Goal: Task Accomplishment & Management: Complete application form

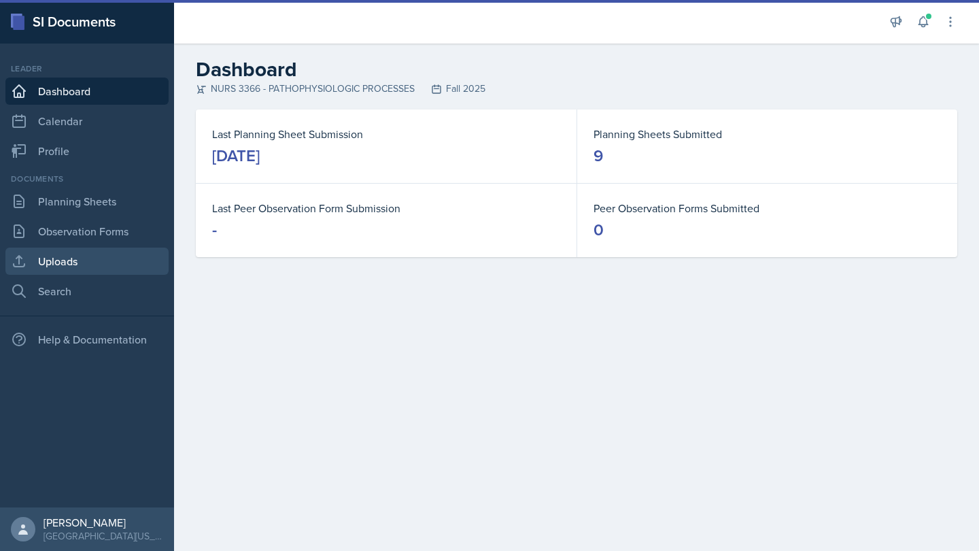
click at [110, 249] on link "Uploads" at bounding box center [86, 261] width 163 height 27
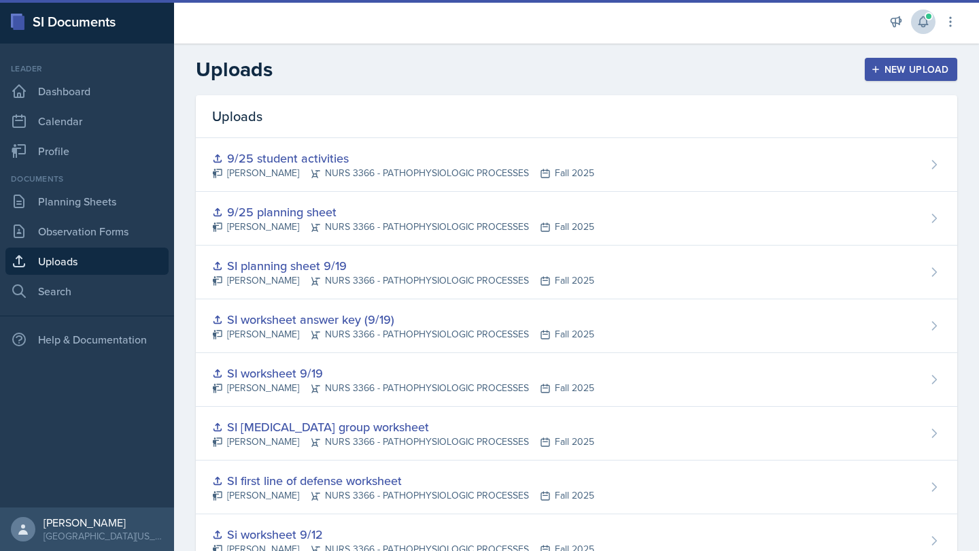
click at [926, 21] on icon at bounding box center [924, 22] width 14 height 14
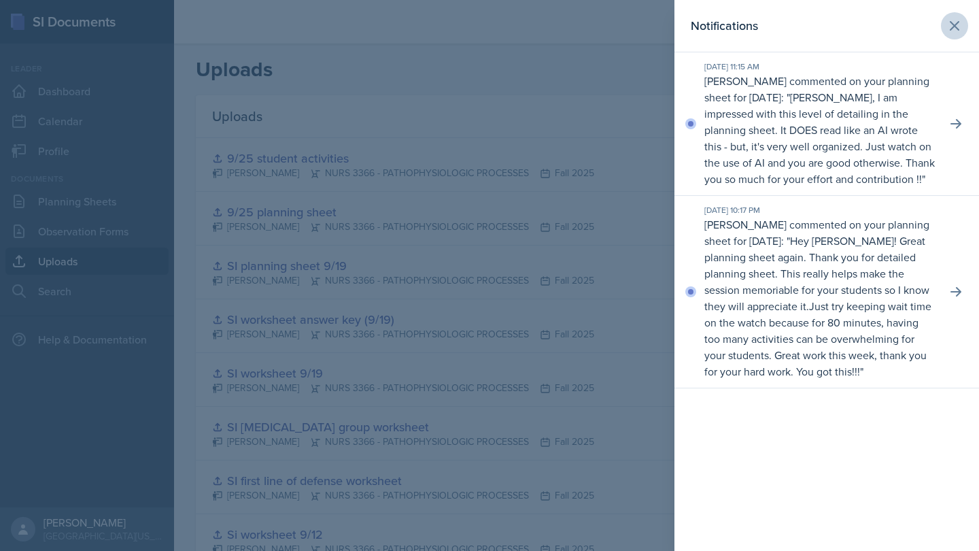
click at [947, 29] on icon at bounding box center [955, 26] width 16 height 16
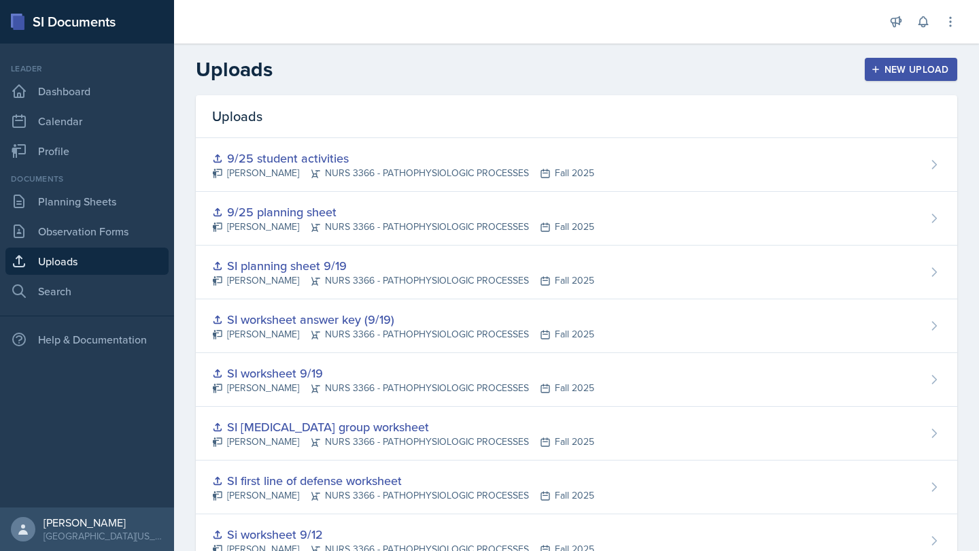
click at [904, 68] on div "New Upload" at bounding box center [911, 69] width 75 height 11
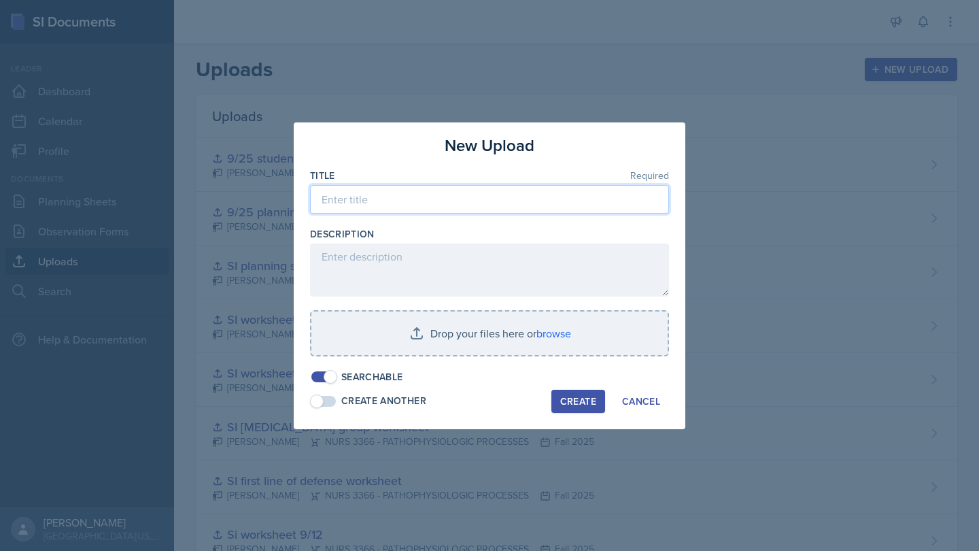
click at [566, 198] on input at bounding box center [489, 199] width 359 height 29
type input "SI planning sheet"
click at [658, 398] on div "Cancel" at bounding box center [641, 401] width 38 height 11
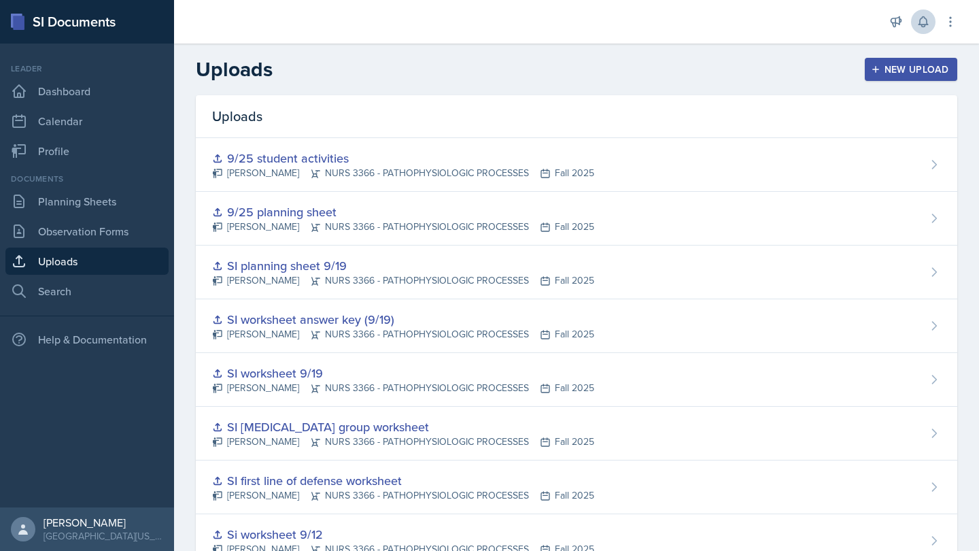
click at [927, 16] on icon at bounding box center [924, 22] width 14 height 14
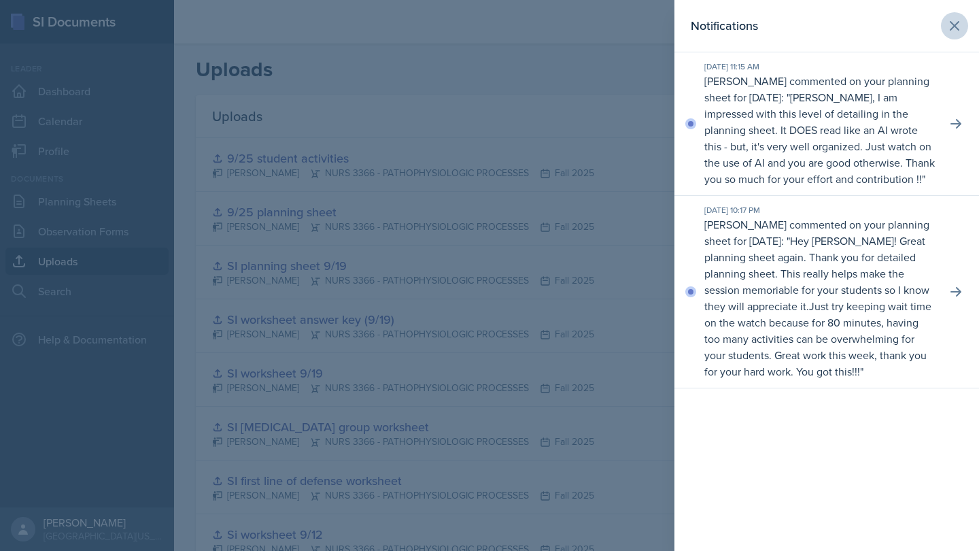
click at [962, 29] on icon at bounding box center [955, 26] width 16 height 16
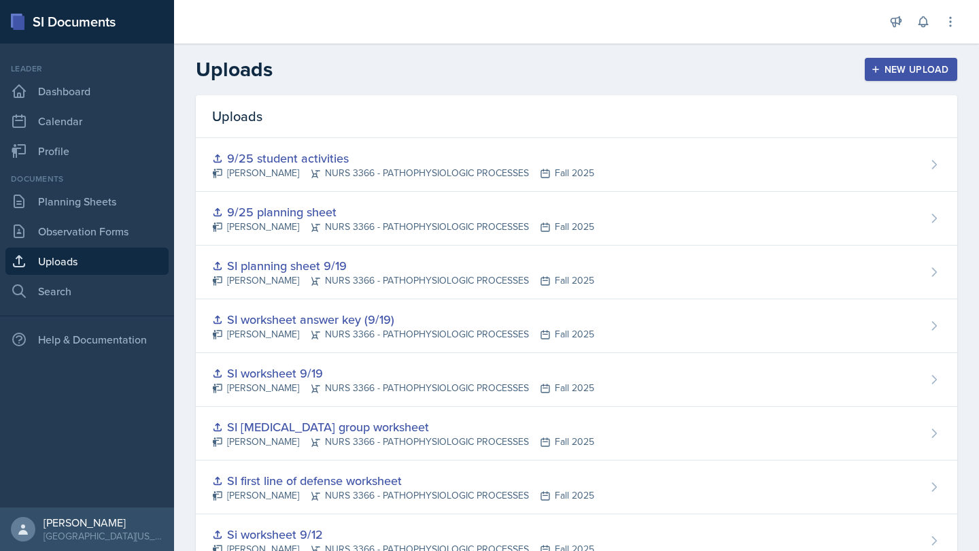
click at [928, 59] on button "New Upload" at bounding box center [911, 69] width 93 height 23
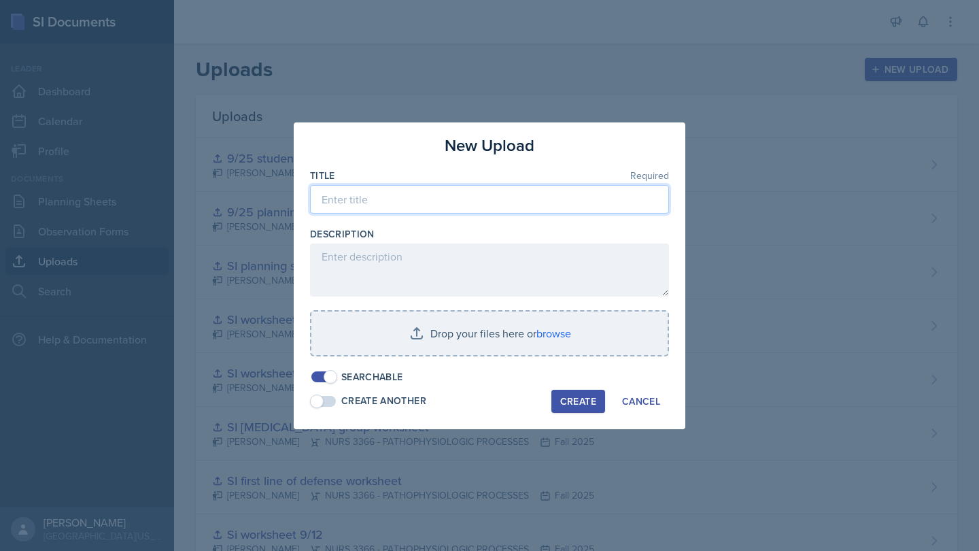
click at [516, 209] on input at bounding box center [489, 199] width 359 height 29
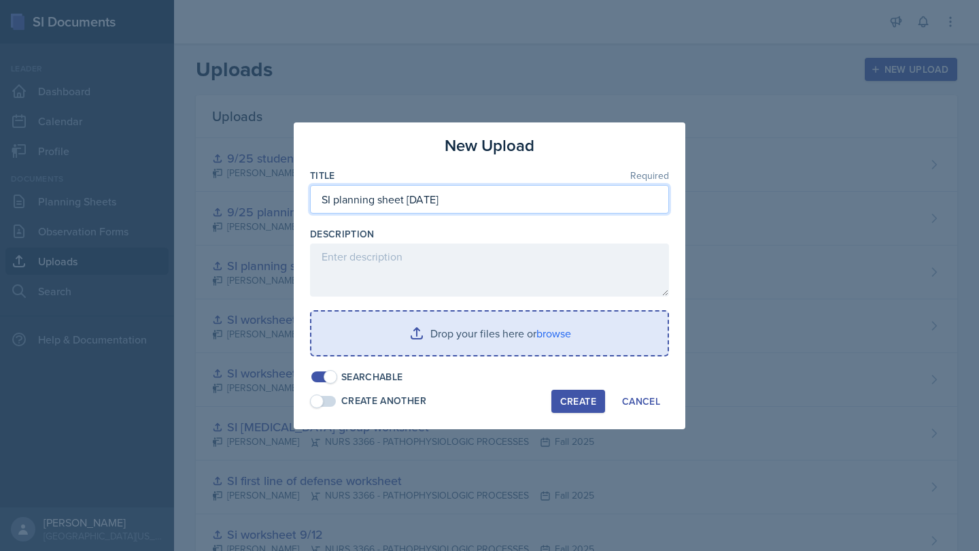
type input "SI planning sheet [DATE]"
click at [467, 329] on input "file" at bounding box center [490, 334] width 356 height 44
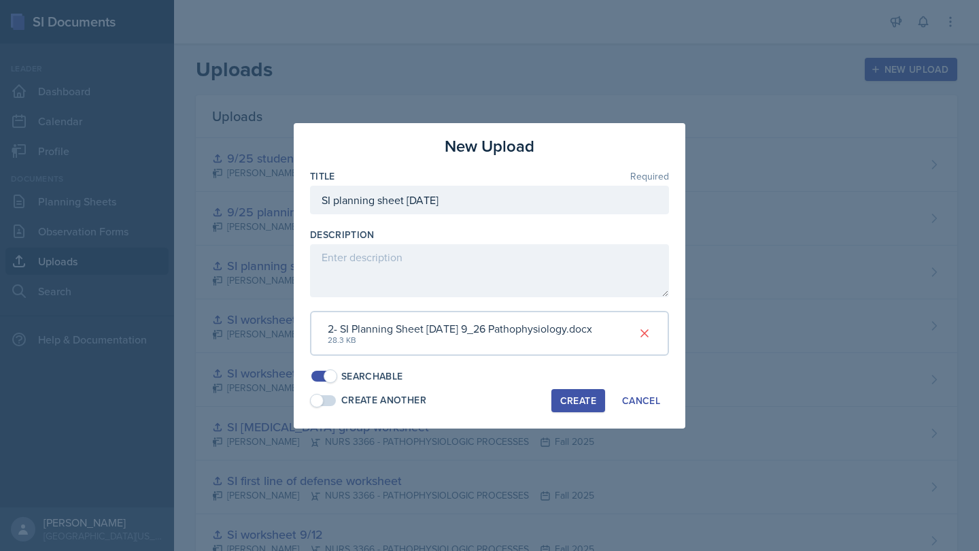
click at [579, 399] on div "Create" at bounding box center [578, 400] width 36 height 11
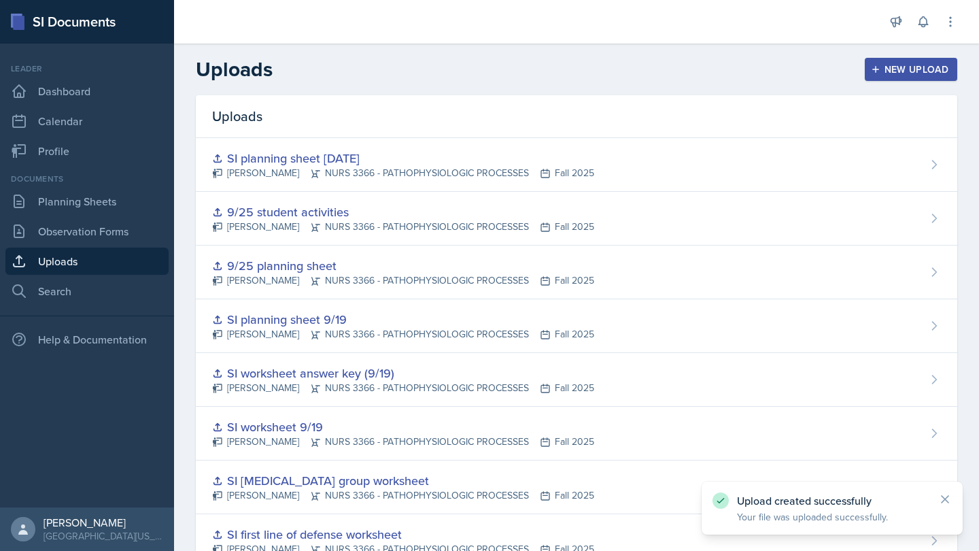
click at [908, 66] on div "New Upload" at bounding box center [911, 69] width 75 height 11
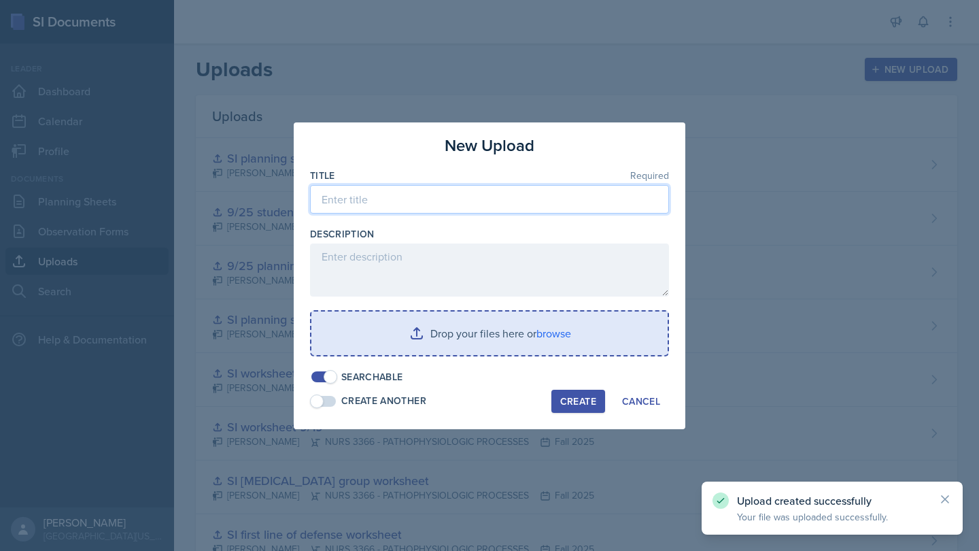
click at [509, 191] on input at bounding box center [489, 199] width 359 height 29
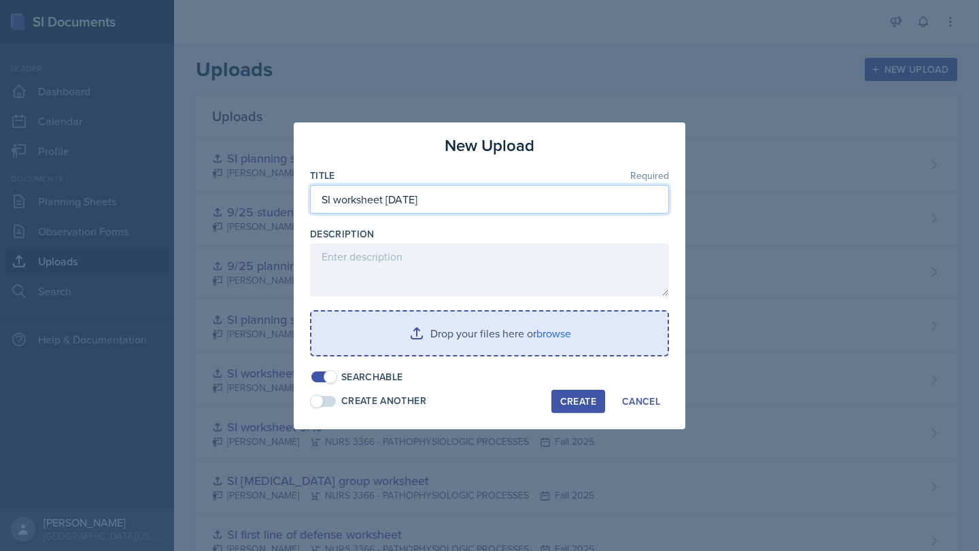
type input "SI worksheet [DATE]"
click at [504, 320] on input "file" at bounding box center [490, 334] width 356 height 44
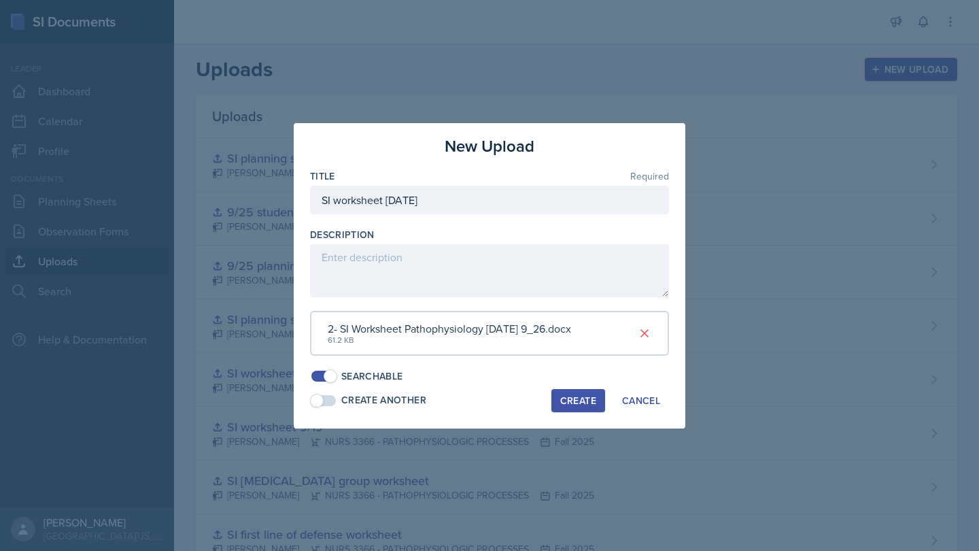
click at [575, 395] on div "Create" at bounding box center [578, 400] width 36 height 11
